Goal: Task Accomplishment & Management: Manage account settings

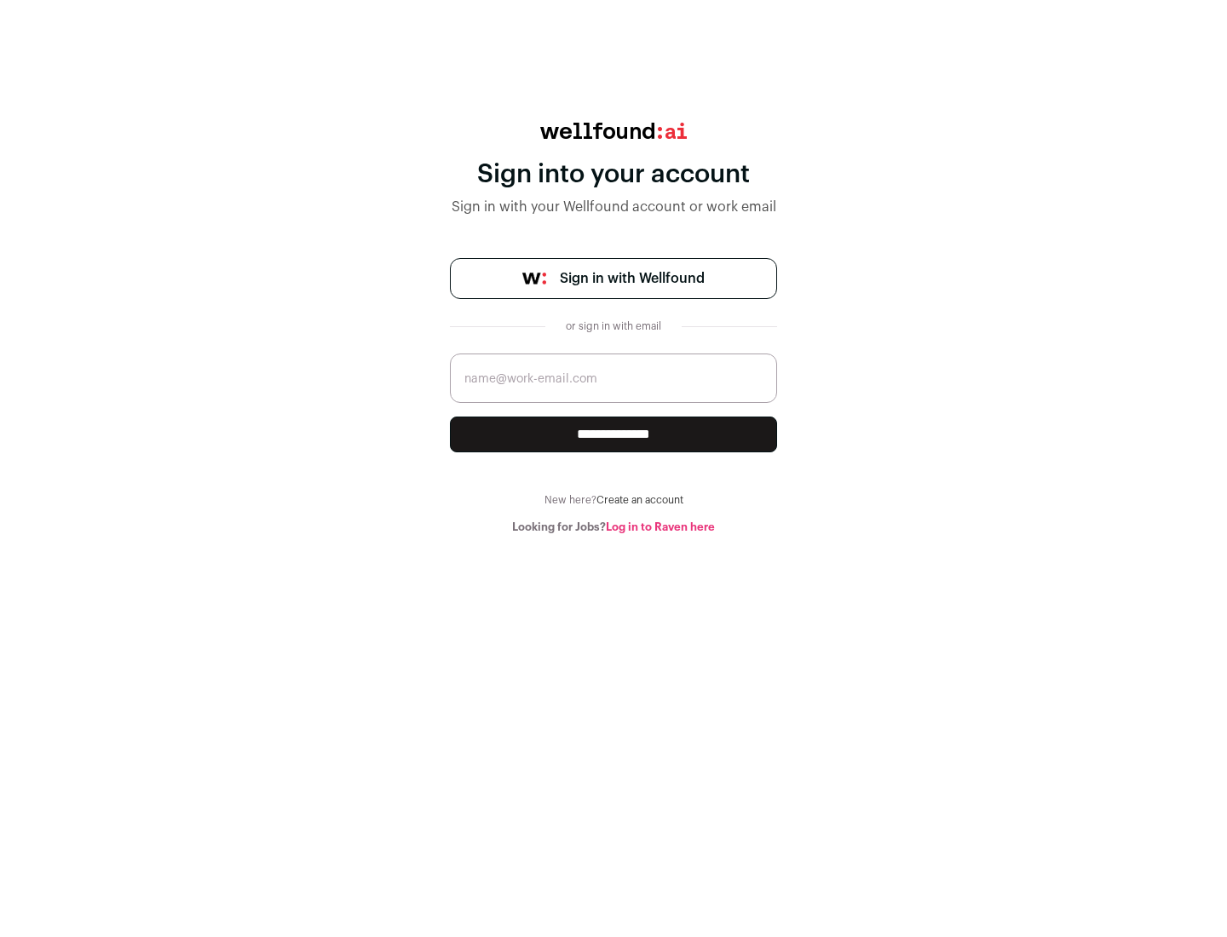
click at [631, 279] on span "Sign in with Wellfound" at bounding box center [632, 278] width 145 height 20
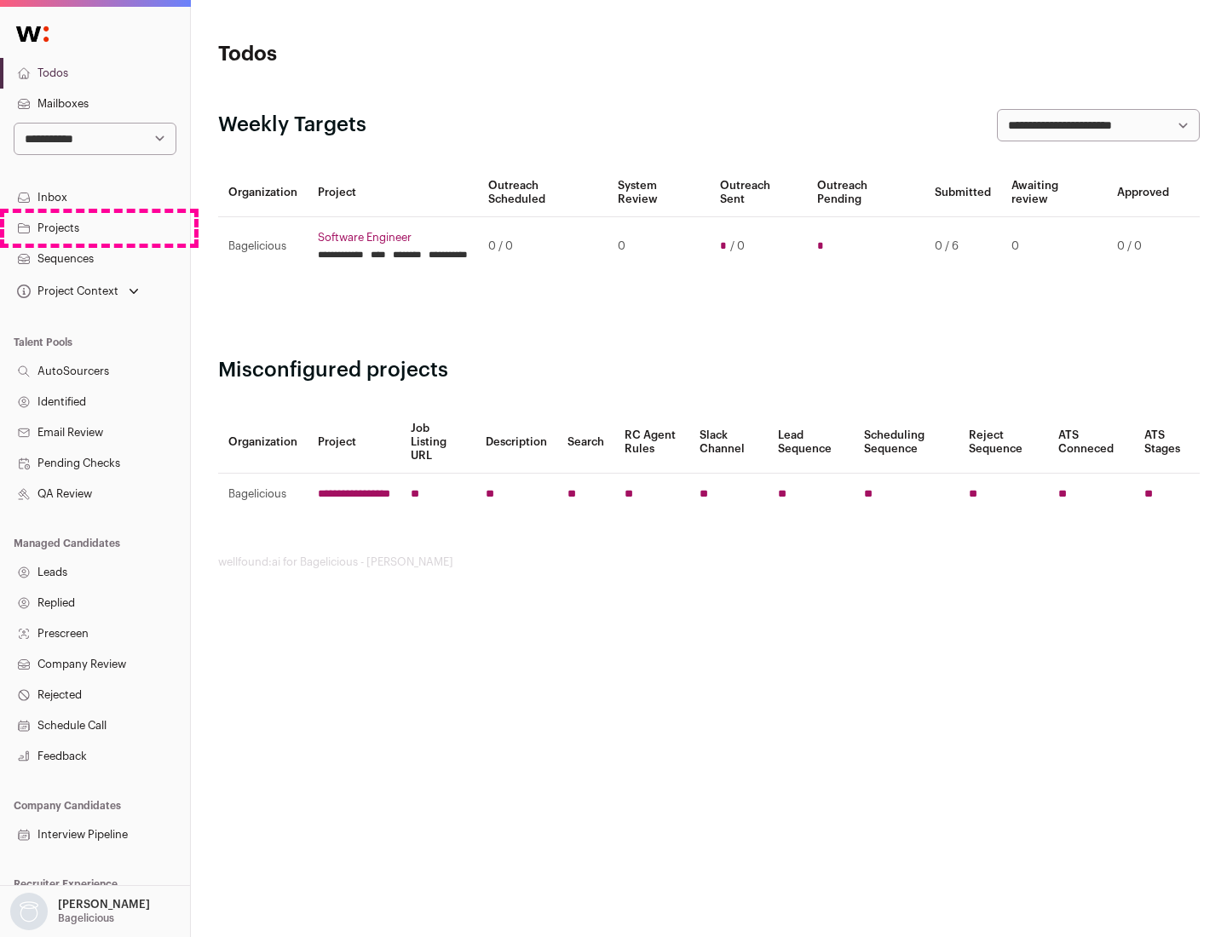
click at [95, 227] on link "Projects" at bounding box center [95, 228] width 190 height 31
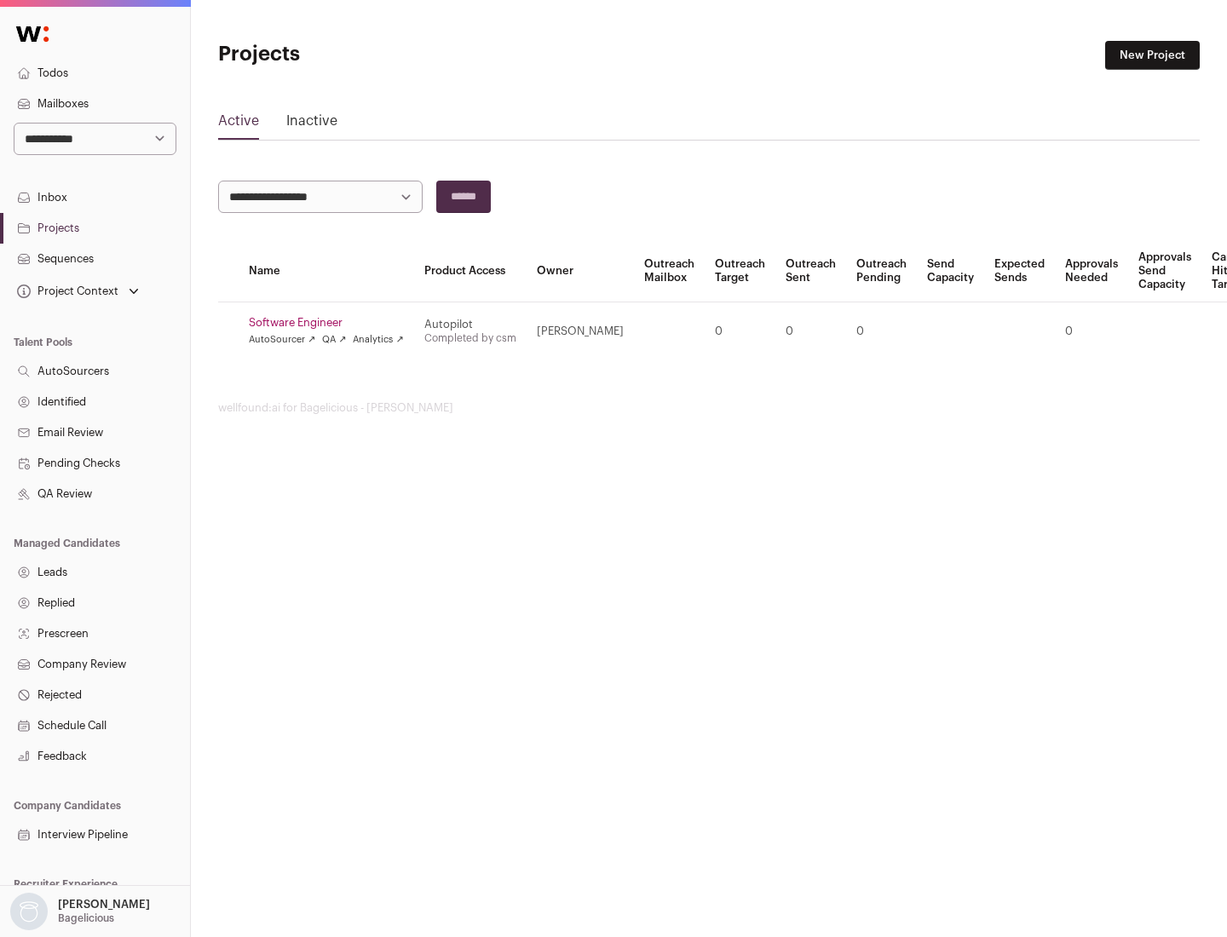
click at [331, 323] on link "Software Engineer" at bounding box center [326, 323] width 155 height 14
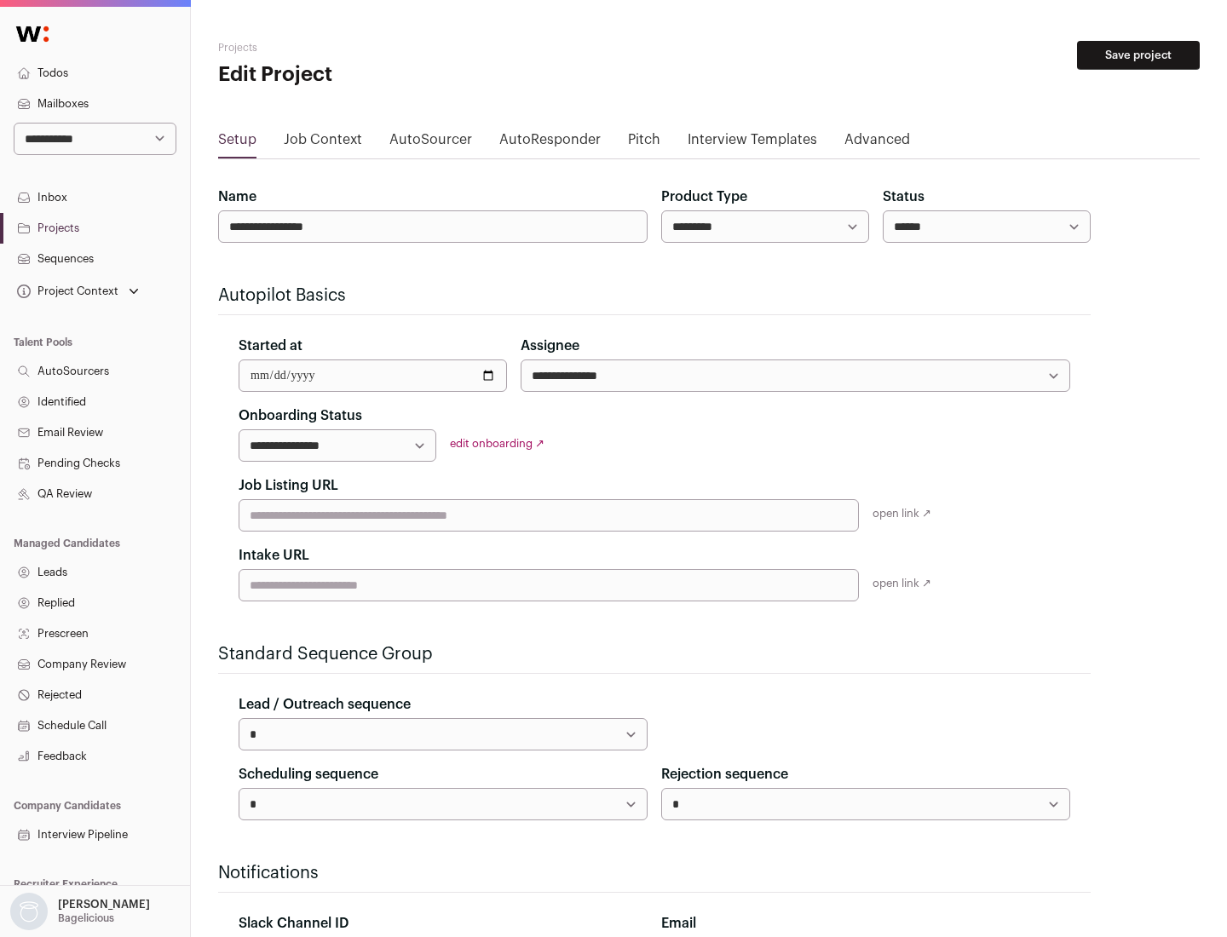
click at [1138, 55] on button "Save project" at bounding box center [1138, 55] width 123 height 29
